Goal: Find specific page/section

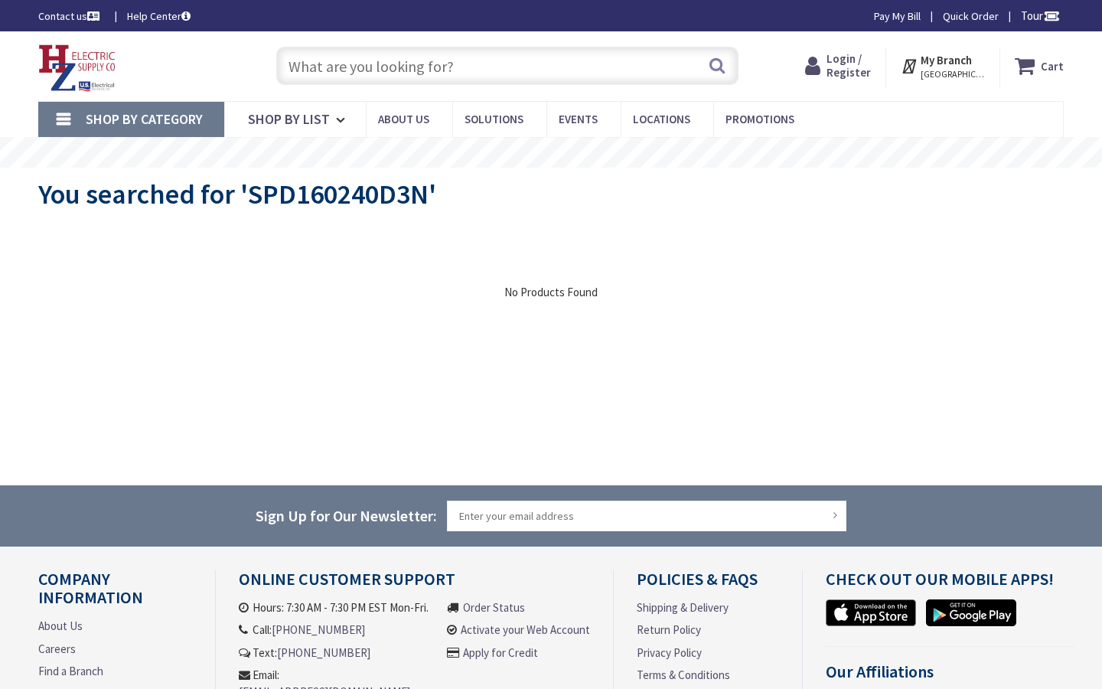
type input "[GEOGRAPHIC_DATA], [GEOGRAPHIC_DATA]"
